Goal: Transaction & Acquisition: Purchase product/service

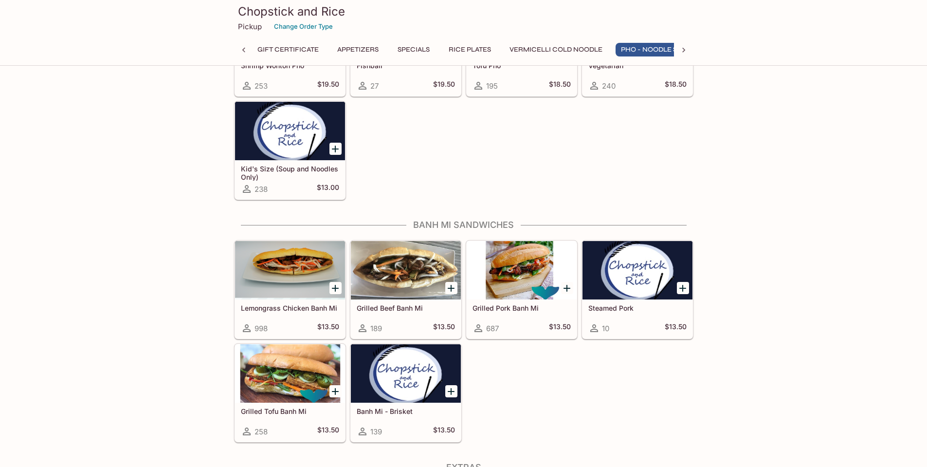
scroll to position [0, 4]
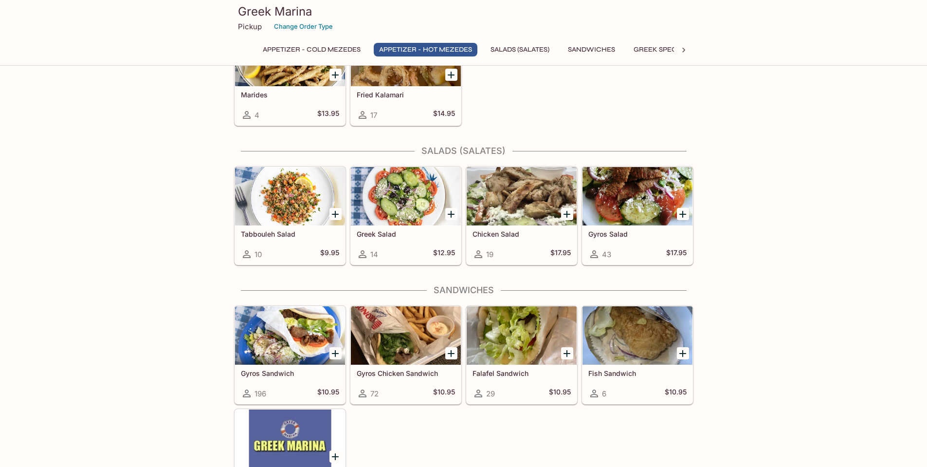
scroll to position [438, 0]
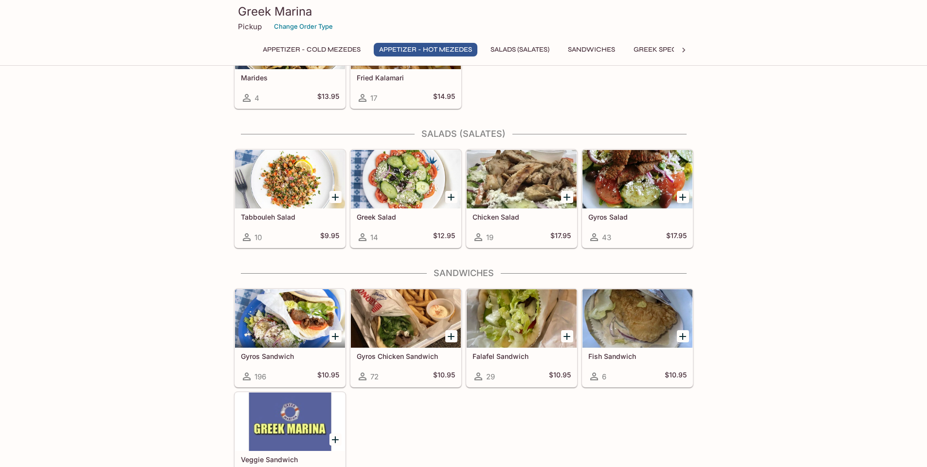
click at [295, 315] on div at bounding box center [290, 318] width 110 height 58
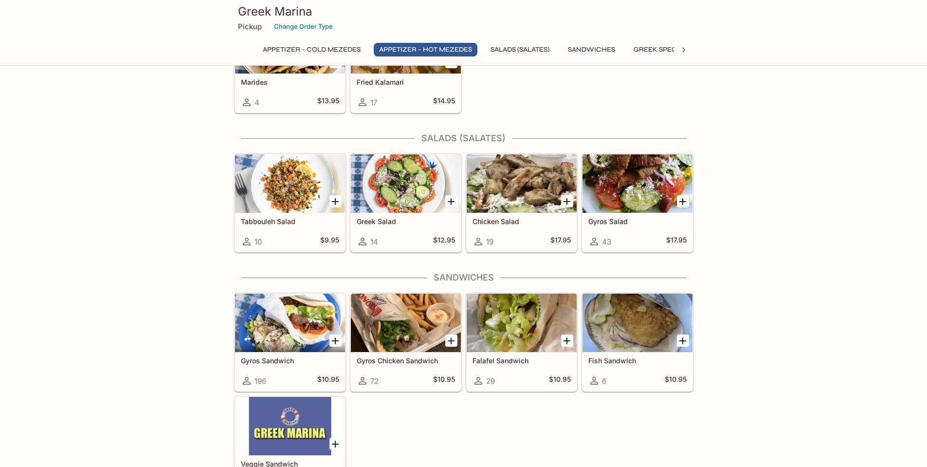
scroll to position [482, 0]
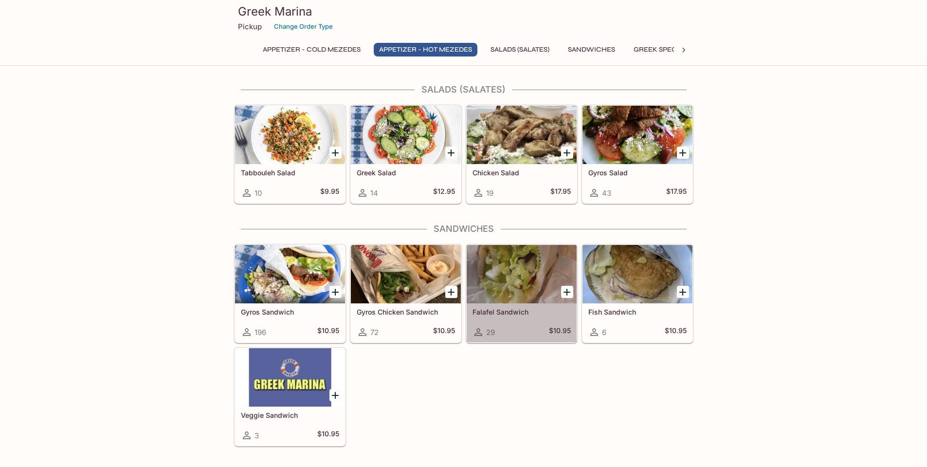
click at [529, 275] on div at bounding box center [522, 274] width 110 height 58
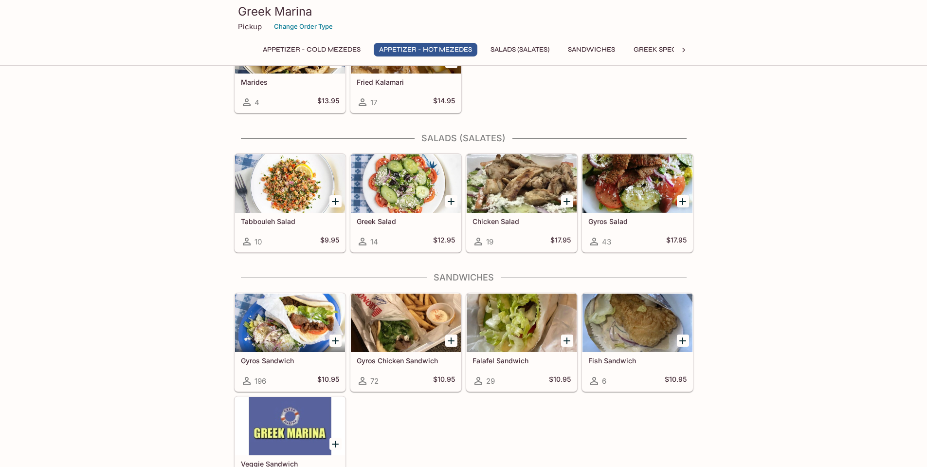
scroll to position [482, 0]
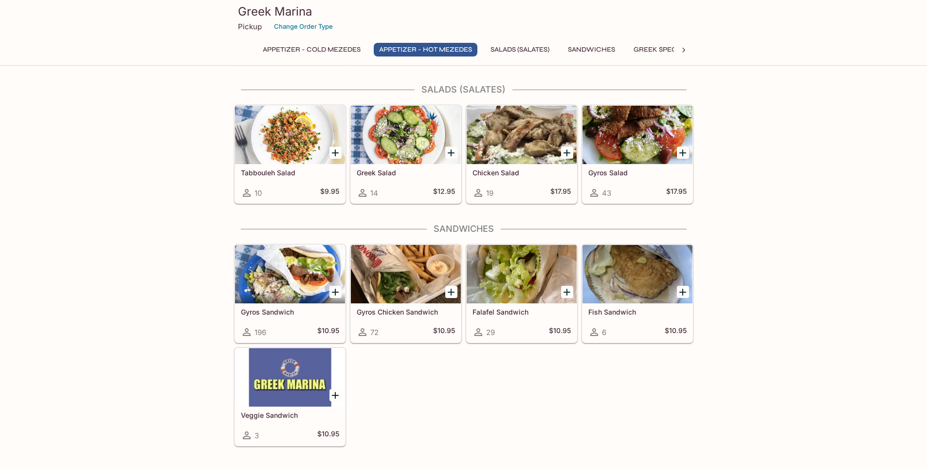
click at [405, 276] on div at bounding box center [406, 274] width 110 height 58
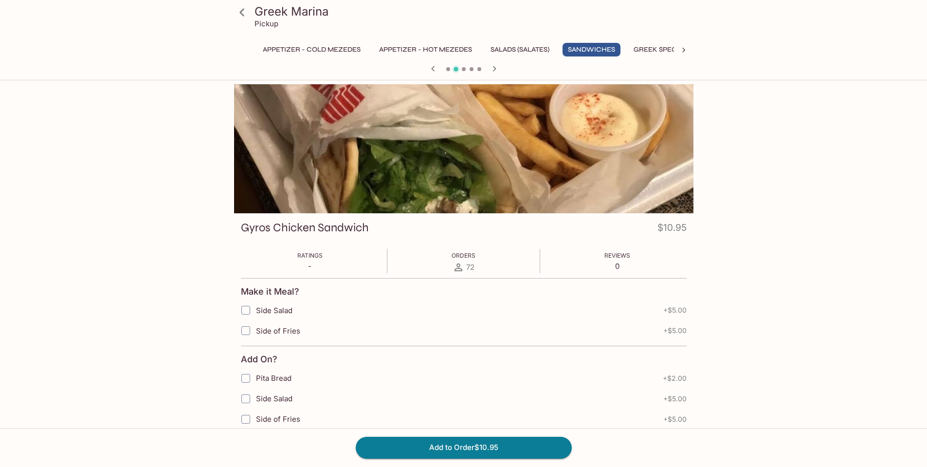
click at [374, 141] on div at bounding box center [464, 148] width 460 height 129
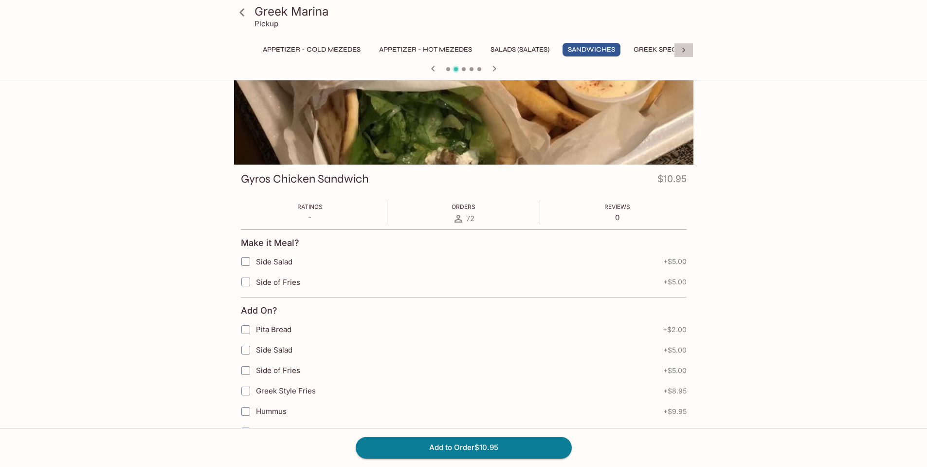
click at [683, 49] on icon at bounding box center [684, 50] width 3 height 5
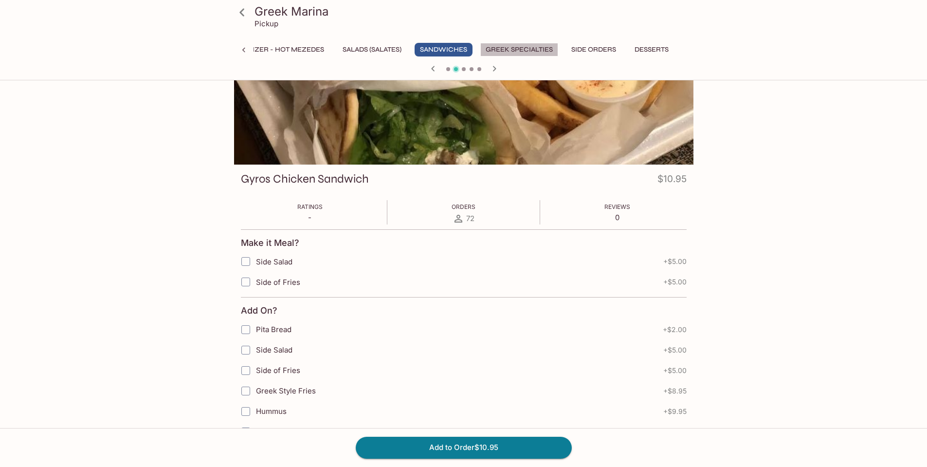
click at [505, 49] on button "Greek Specialties" at bounding box center [519, 50] width 78 height 14
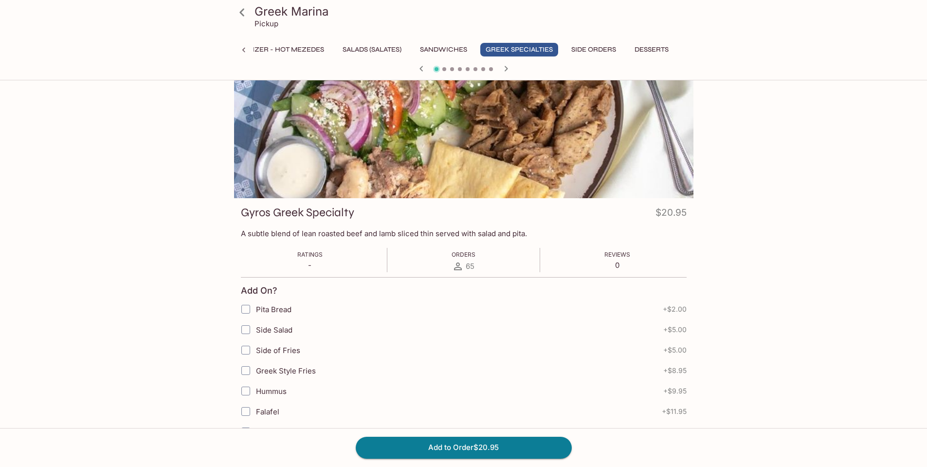
scroll to position [0, 0]
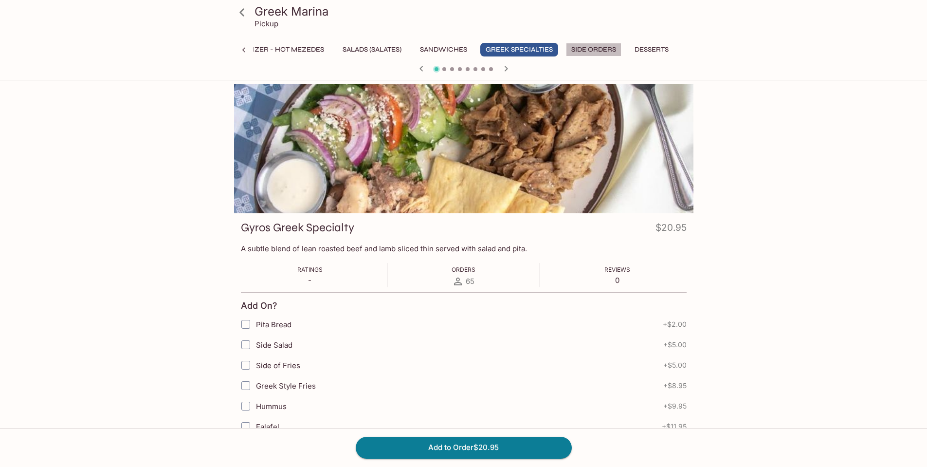
click at [593, 49] on button "Side Orders" at bounding box center [593, 50] width 55 height 14
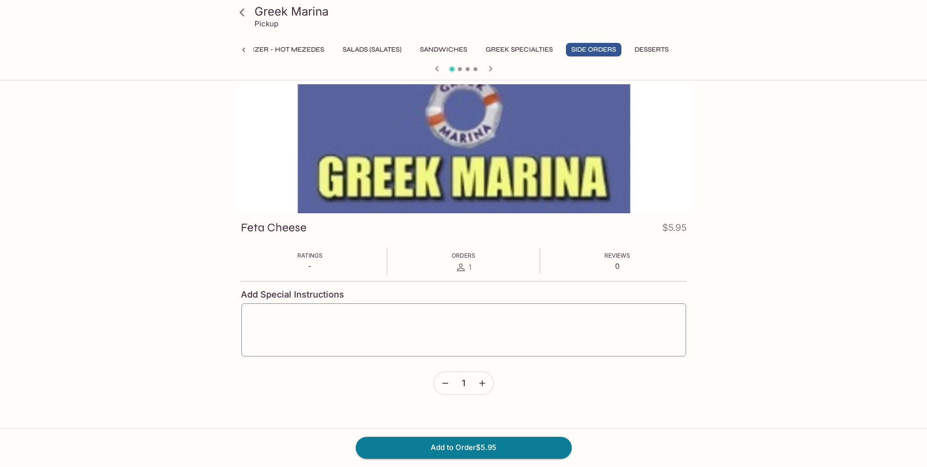
scroll to position [0, 155]
click at [653, 49] on button "Desserts" at bounding box center [651, 50] width 45 height 14
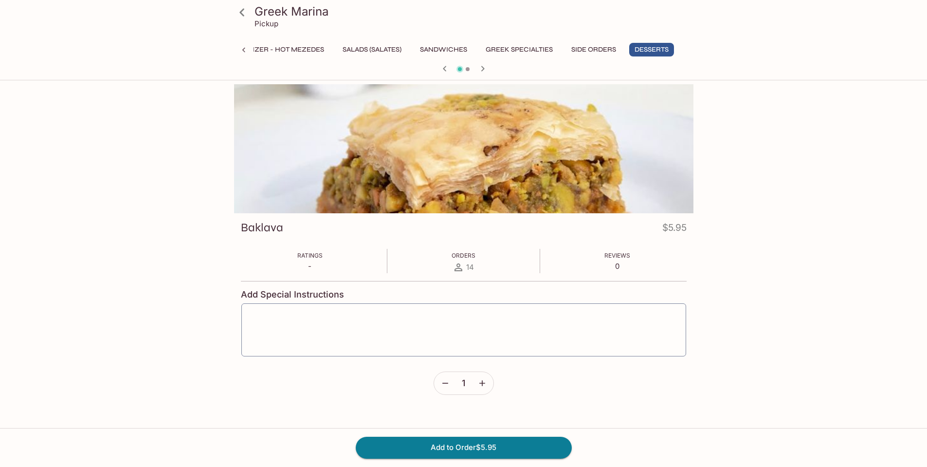
scroll to position [0, 156]
click at [274, 50] on button "Appetizer - Hot Mezedes" at bounding box center [278, 50] width 104 height 14
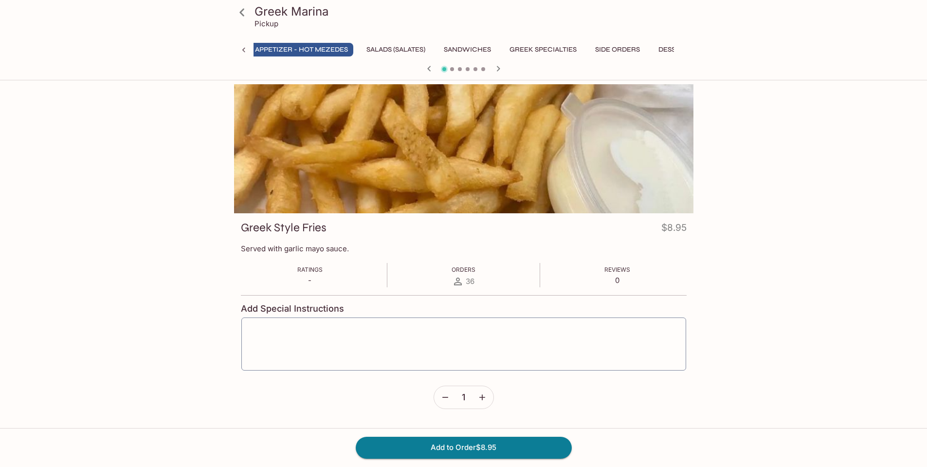
scroll to position [0, 122]
click at [616, 48] on button "Side Orders" at bounding box center [619, 50] width 55 height 14
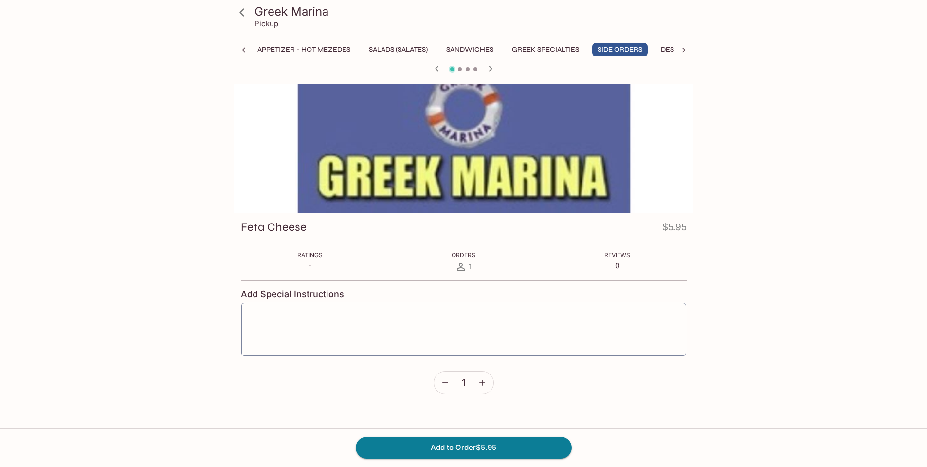
scroll to position [0, 0]
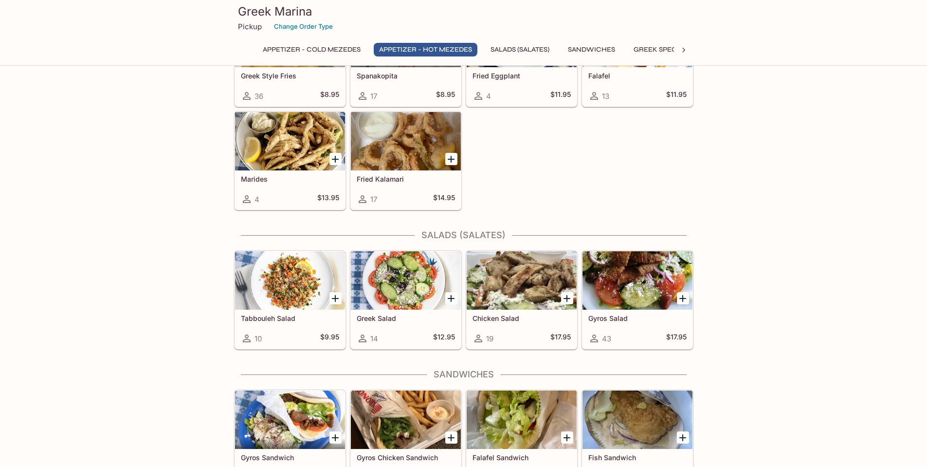
scroll to position [385, 0]
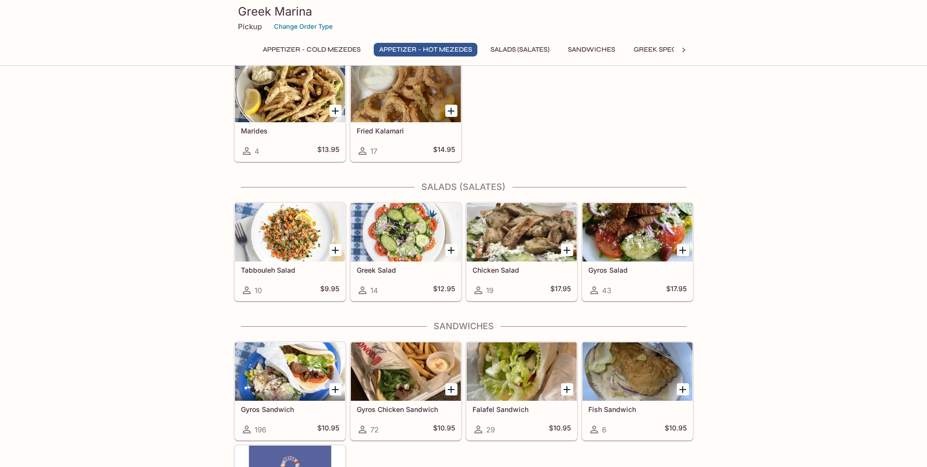
click at [267, 393] on div at bounding box center [290, 371] width 110 height 58
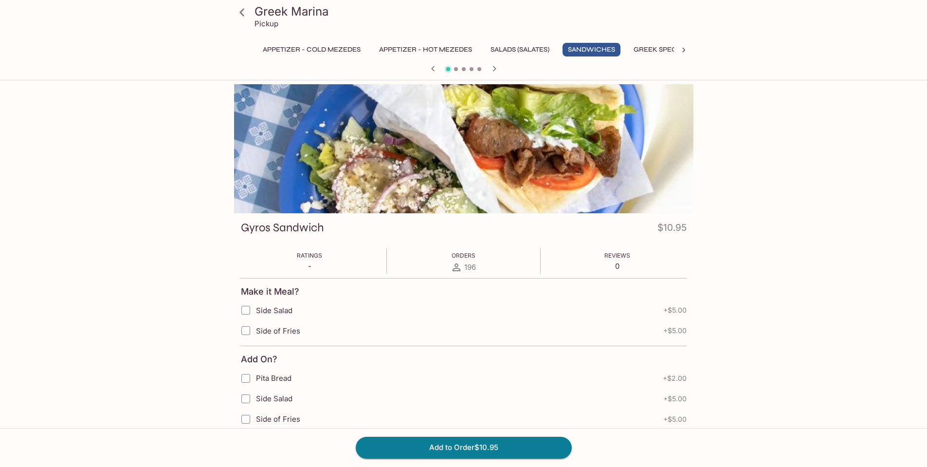
scroll to position [239, 0]
